Goal: Transaction & Acquisition: Register for event/course

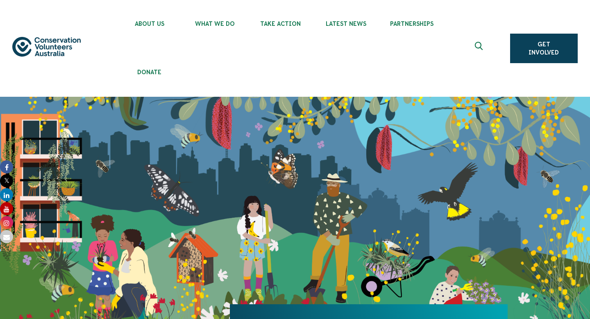
click at [478, 45] on icon "Expand search box" at bounding box center [479, 48] width 10 height 12
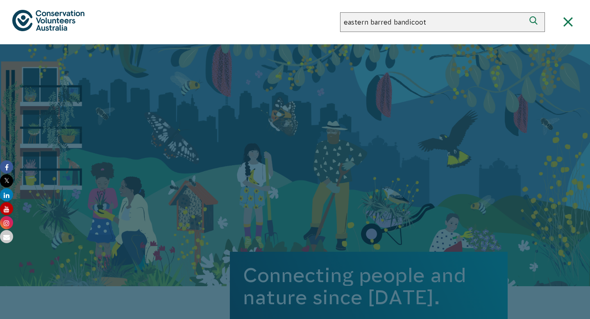
type input "eastern barred bandicoot"
click at [525, 12] on button "Search" at bounding box center [535, 22] width 20 height 20
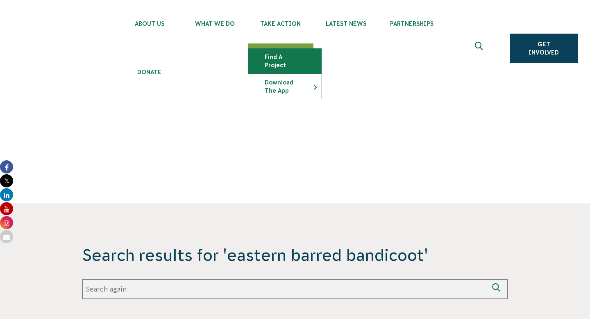
click at [284, 56] on link "Find a project" at bounding box center [284, 61] width 73 height 25
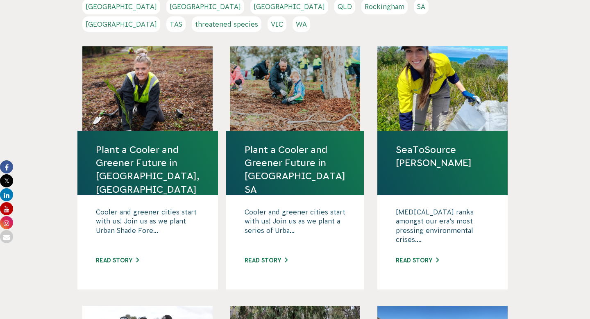
scroll to position [171, 0]
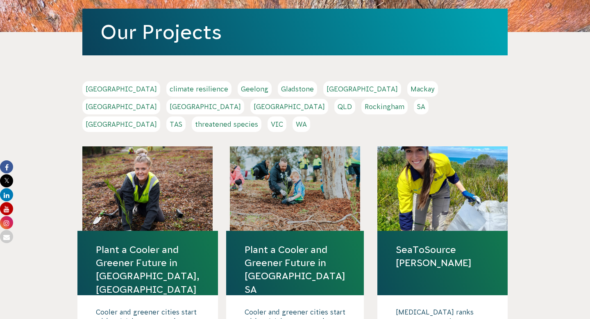
click at [286, 116] on link "VIC" at bounding box center [276, 124] width 19 height 16
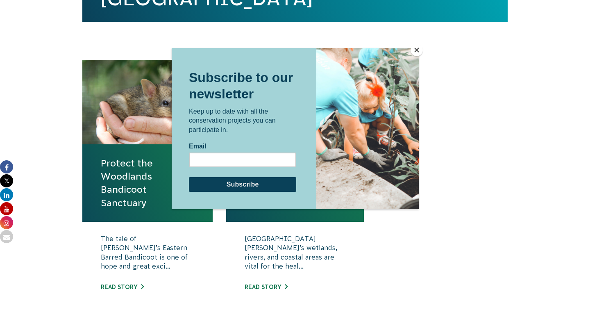
scroll to position [357, 0]
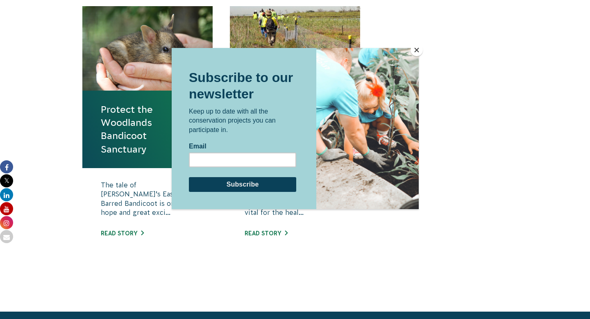
click at [137, 152] on div at bounding box center [295, 159] width 590 height 319
click at [418, 47] on button "Close" at bounding box center [416, 50] width 12 height 12
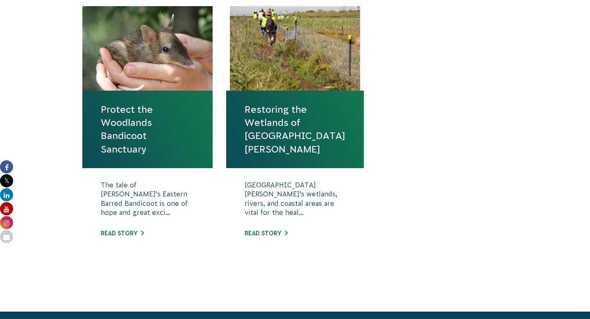
click at [175, 130] on link "Protect the Woodlands Bandicoot Sanctuary" at bounding box center [147, 129] width 93 height 53
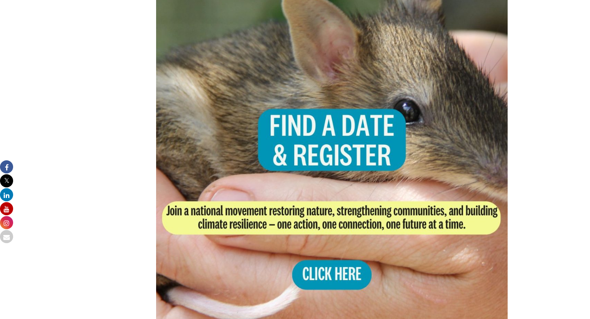
scroll to position [1625, 0]
click at [324, 128] on img at bounding box center [331, 160] width 351 height 351
